Goal: Browse casually: Explore the website without a specific task or goal

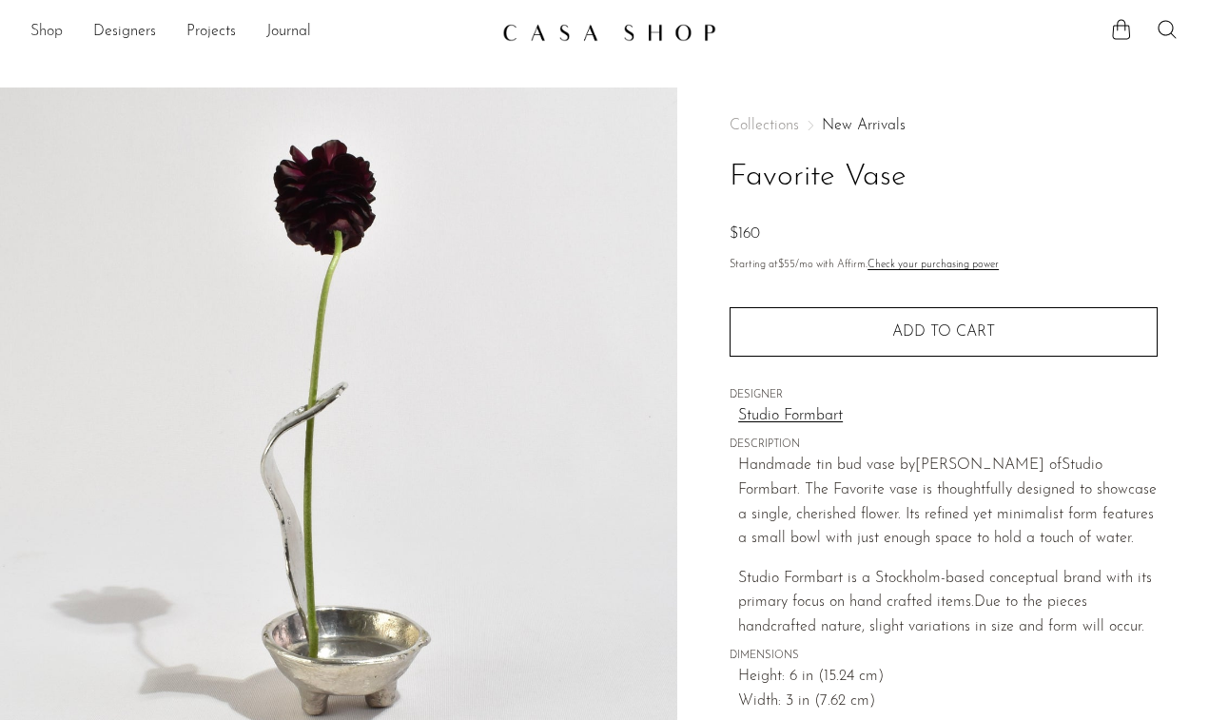
click at [49, 29] on link "Shop" at bounding box center [46, 32] width 32 height 25
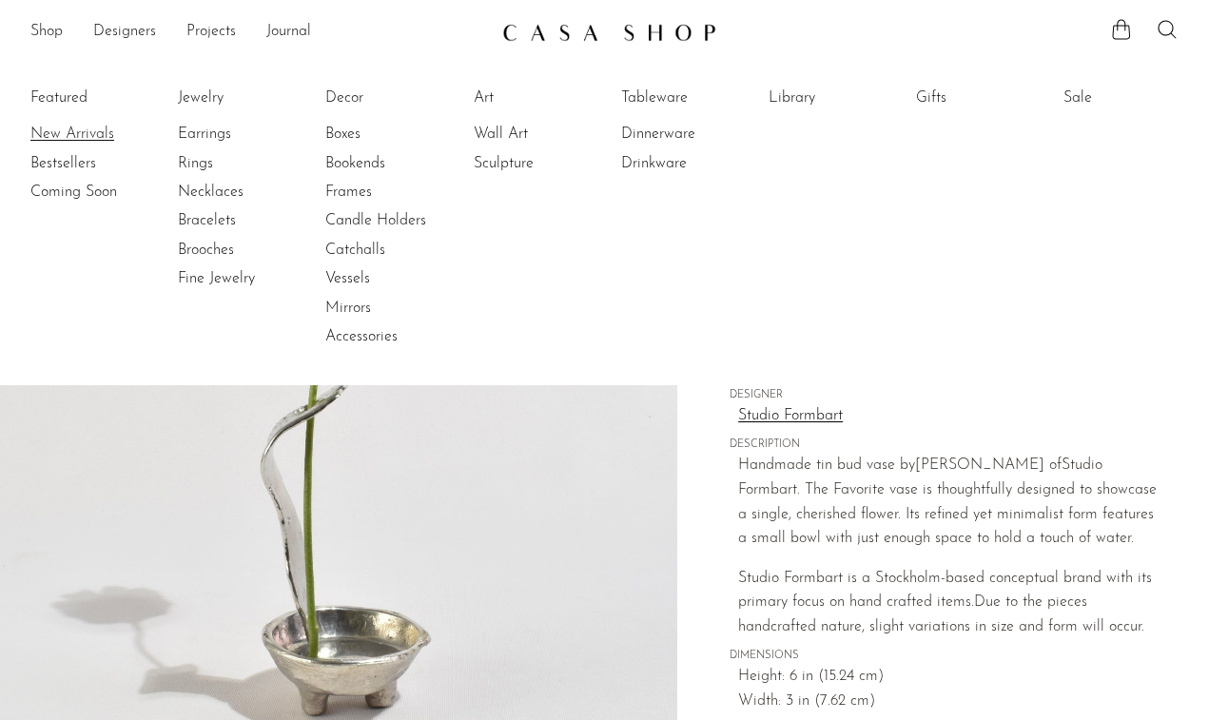
click at [82, 133] on link "New Arrivals" at bounding box center [101, 134] width 143 height 21
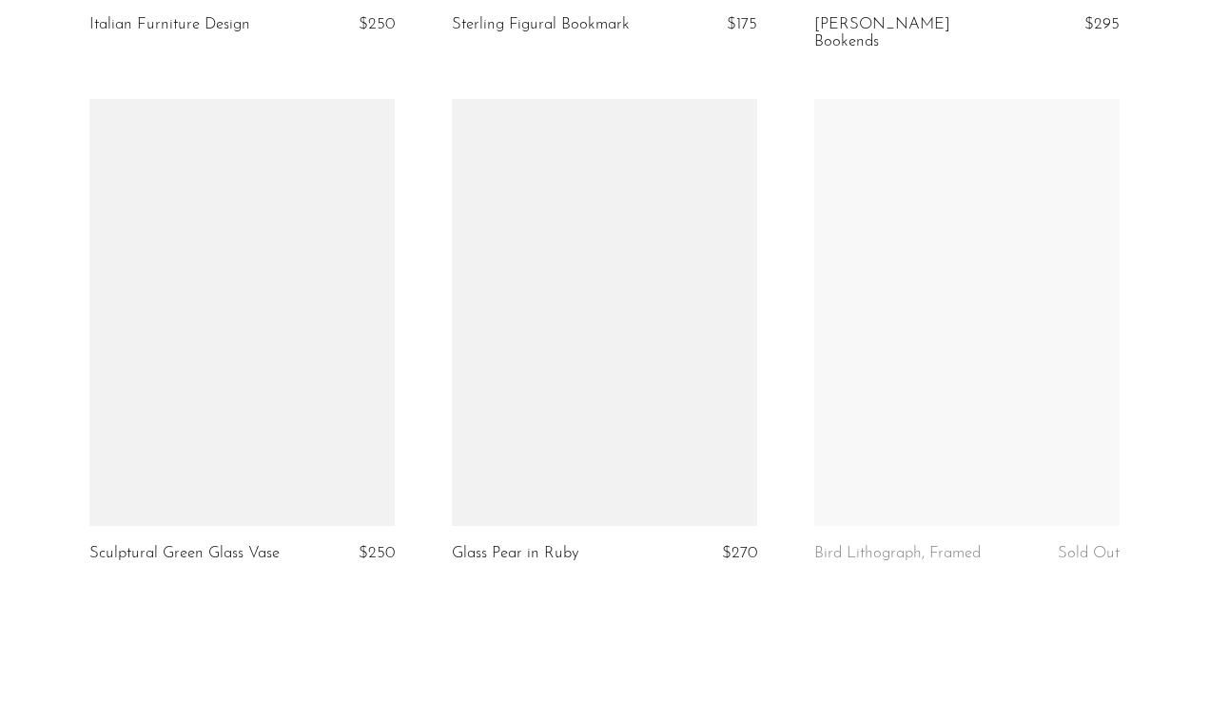
scroll to position [5875, 0]
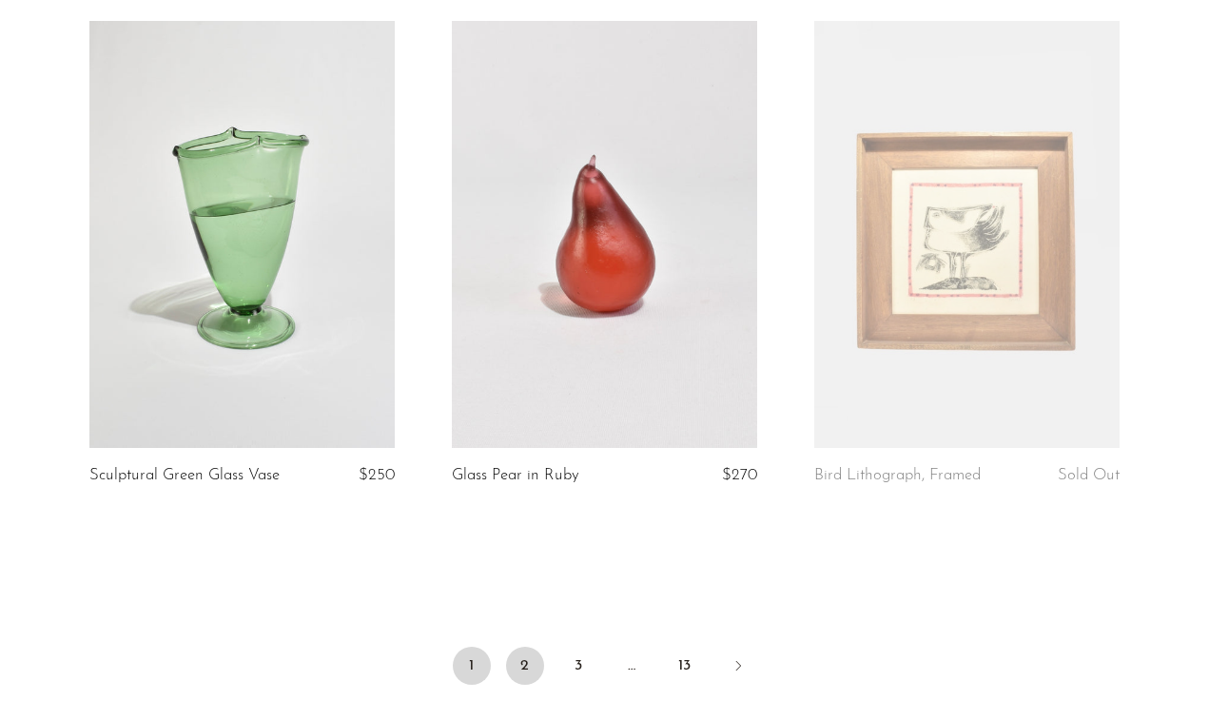
click at [529, 647] on link "2" at bounding box center [525, 666] width 38 height 38
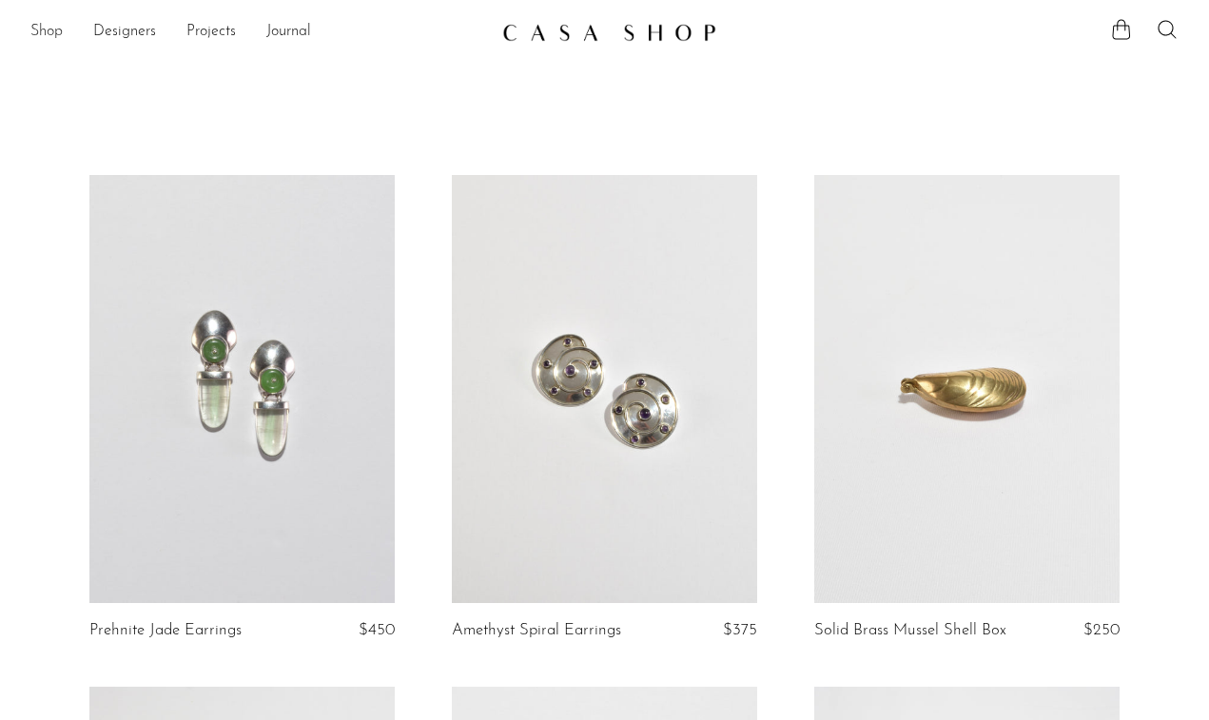
click at [47, 31] on link "Shop" at bounding box center [46, 32] width 32 height 25
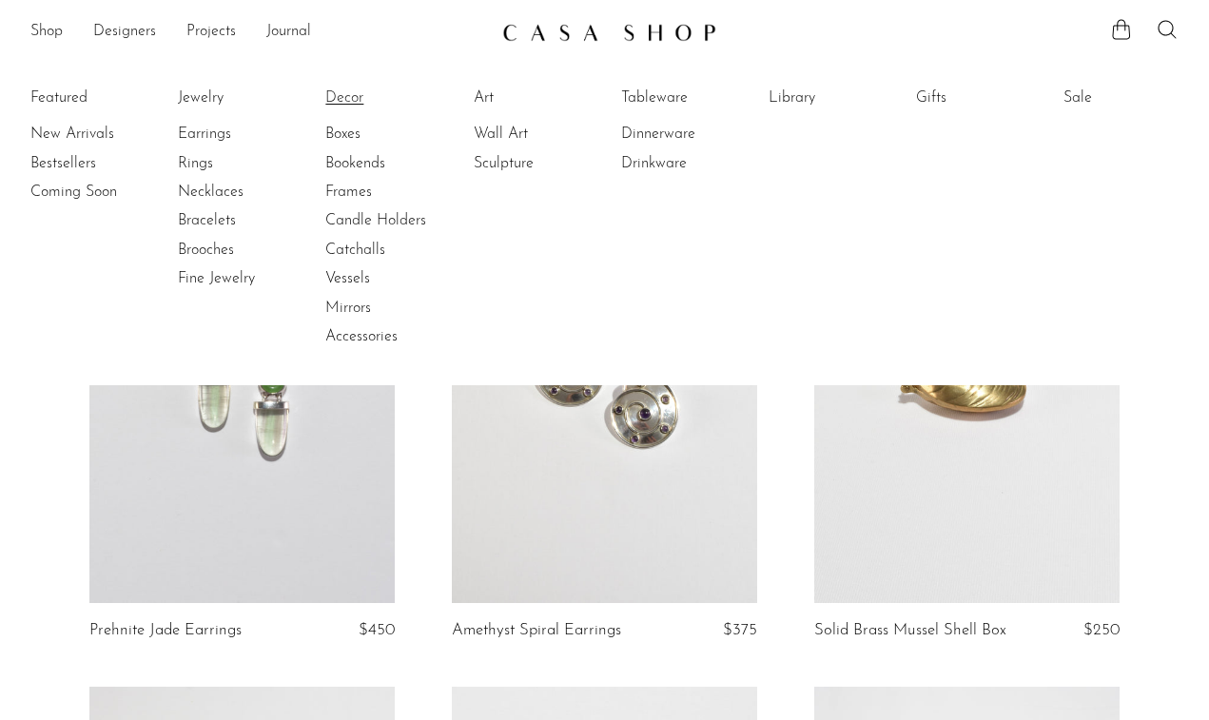
click at [353, 90] on link "Decor" at bounding box center [396, 98] width 143 height 21
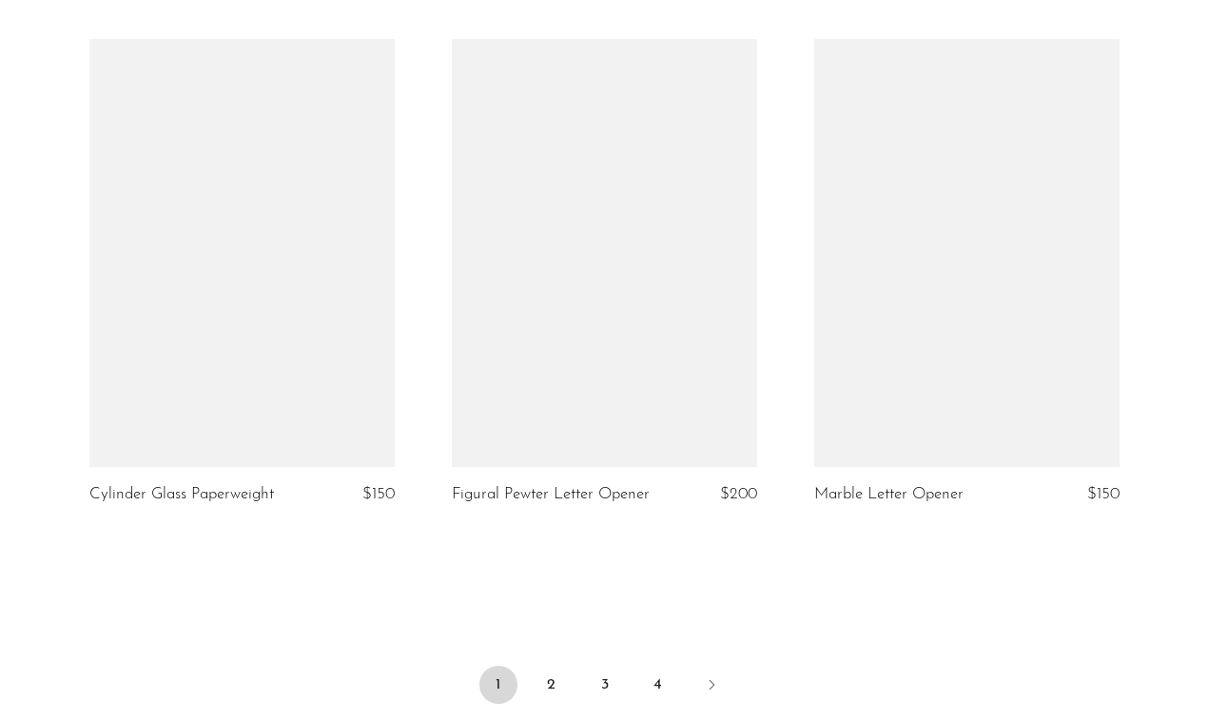
scroll to position [6156, 0]
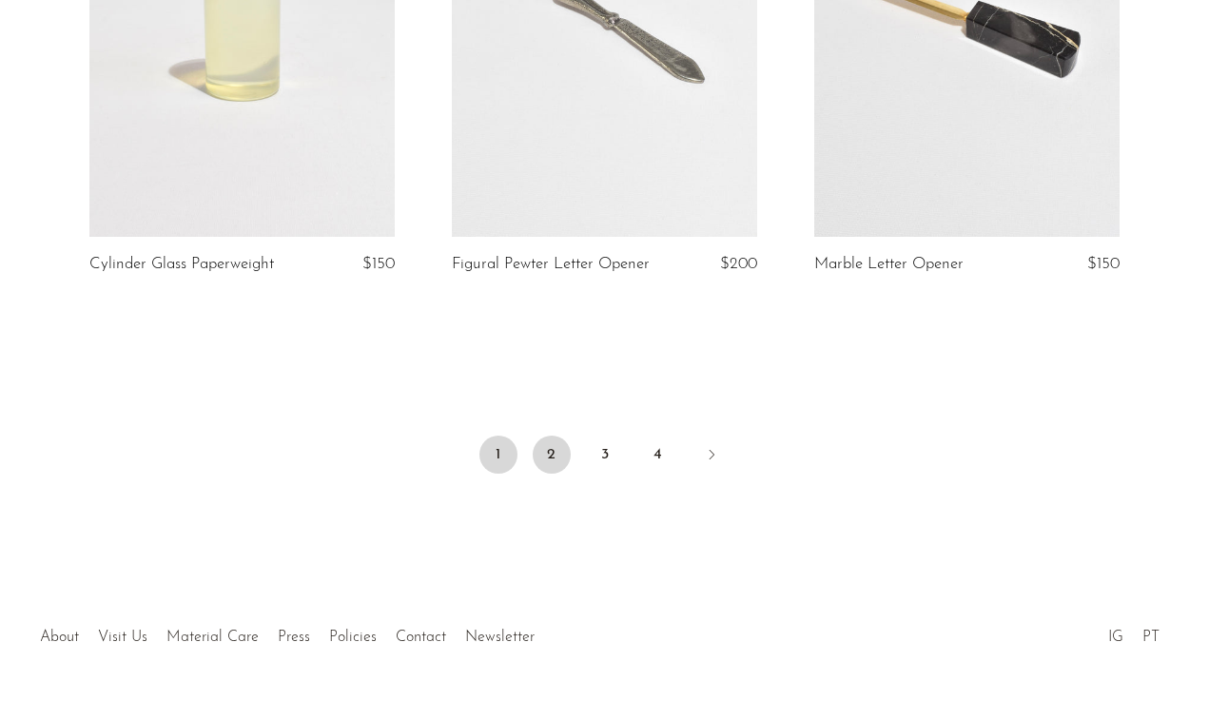
click at [546, 436] on link "2" at bounding box center [552, 455] width 38 height 38
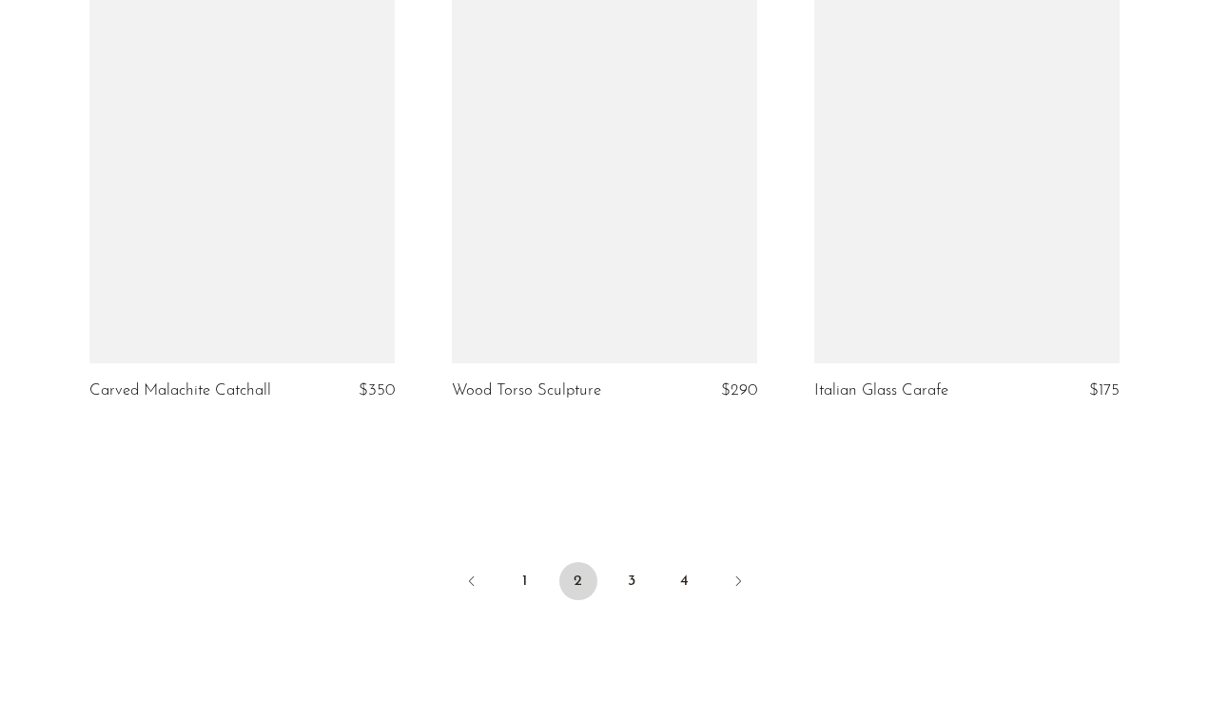
scroll to position [5921, 0]
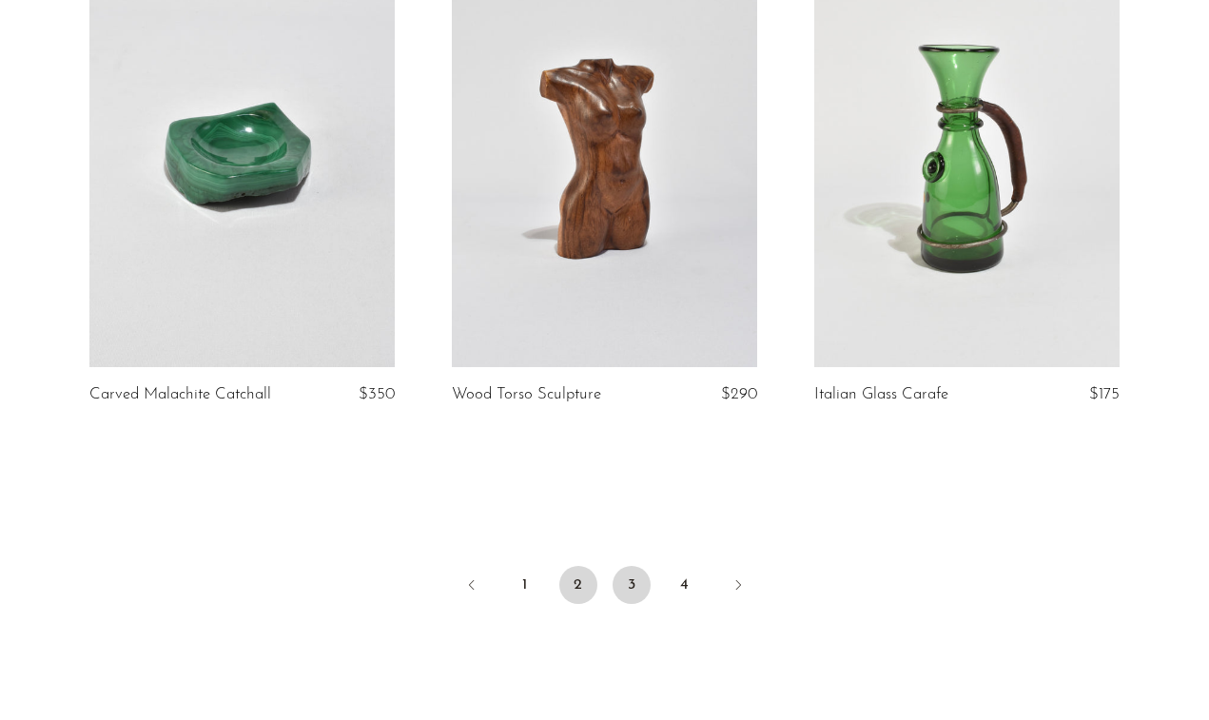
click at [634, 582] on link "3" at bounding box center [632, 585] width 38 height 38
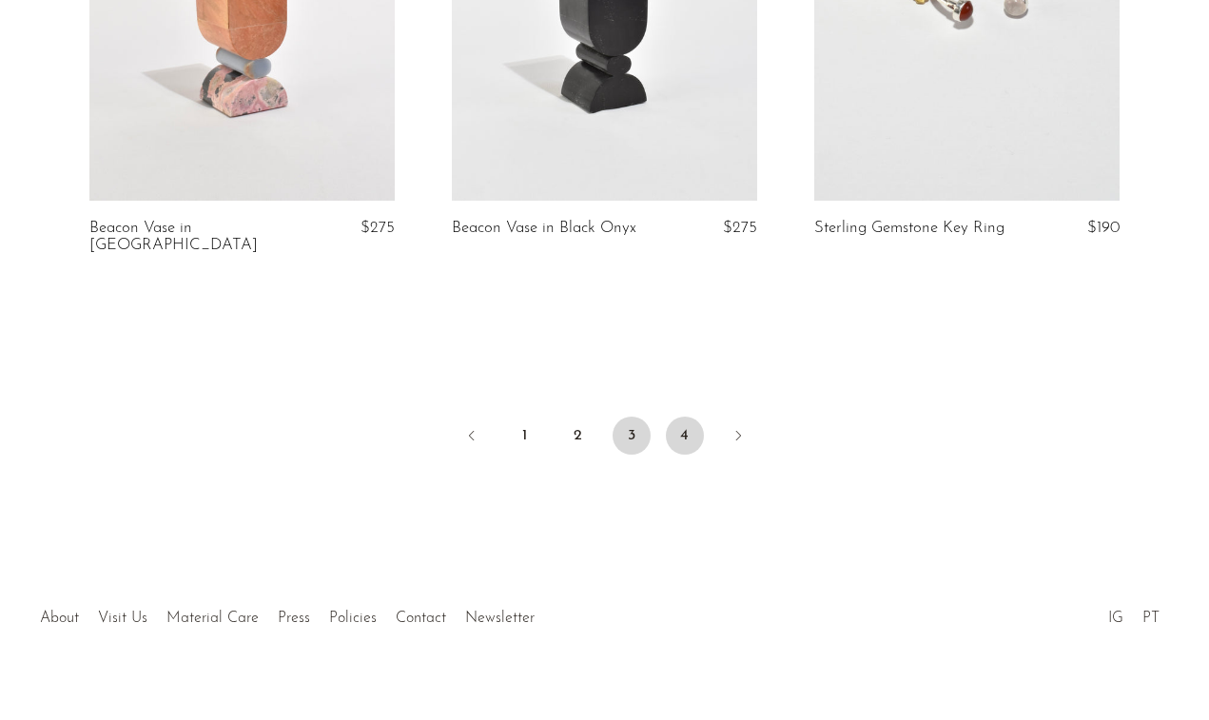
scroll to position [6143, 0]
click at [673, 418] on link "4" at bounding box center [685, 437] width 38 height 38
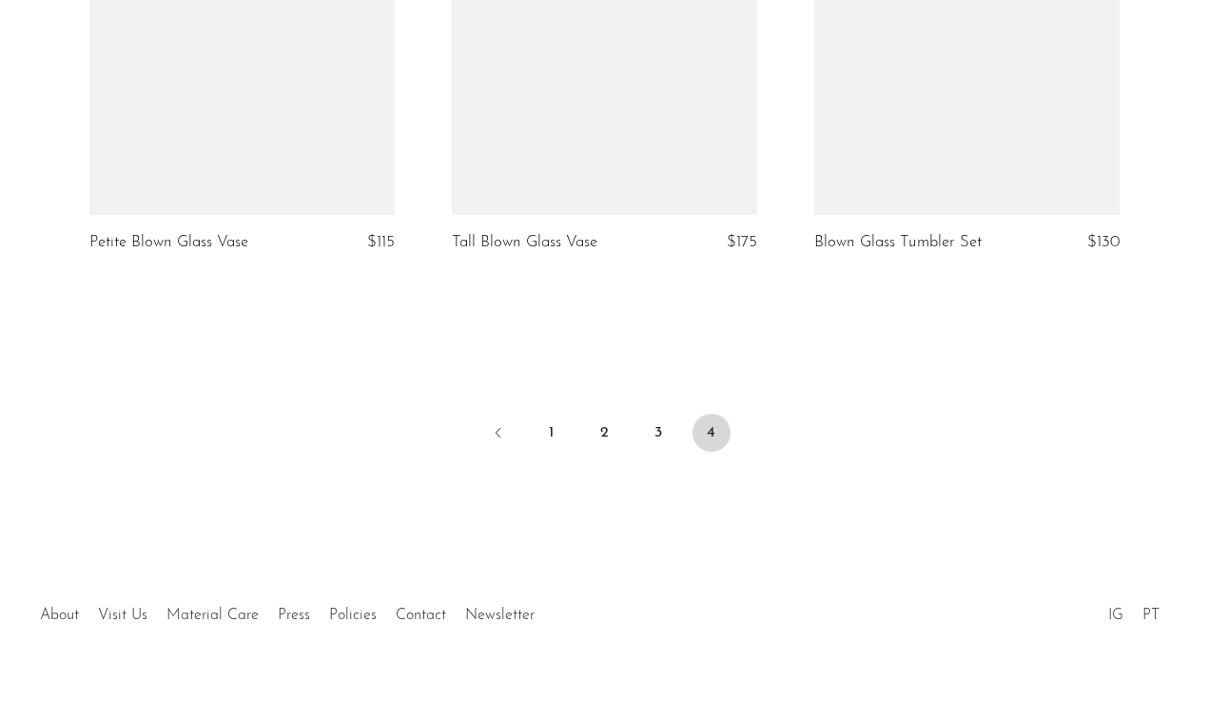
scroll to position [3562, 0]
